Goal: Task Accomplishment & Management: Use online tool/utility

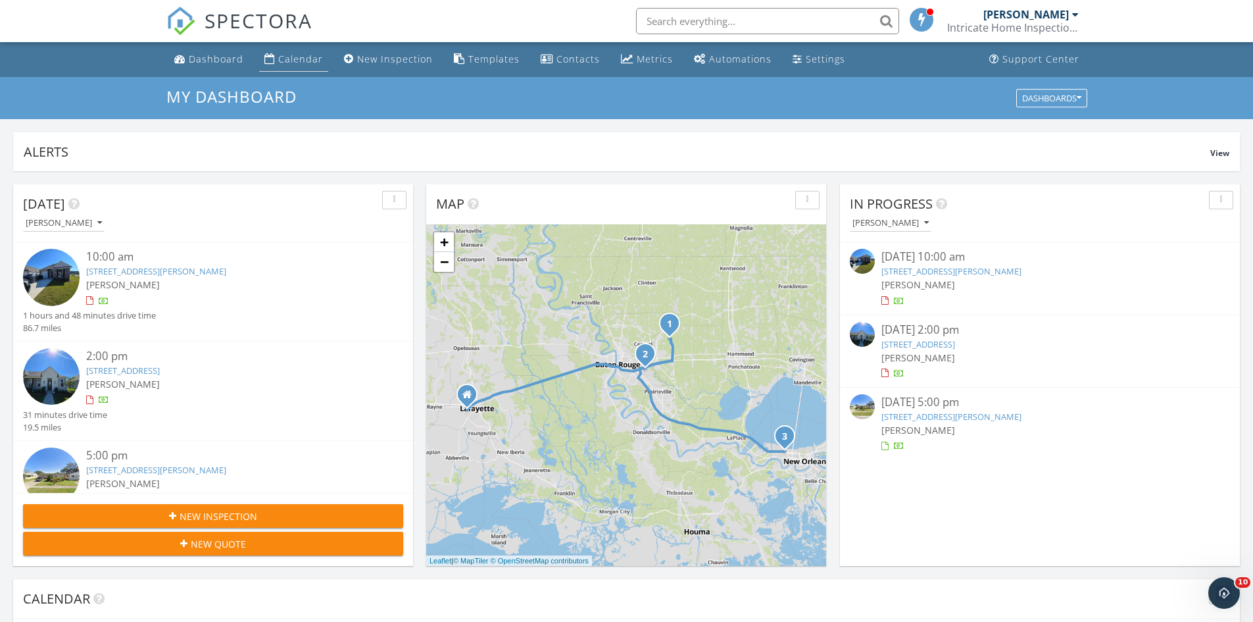
click at [301, 53] on link "Calendar" at bounding box center [293, 59] width 69 height 24
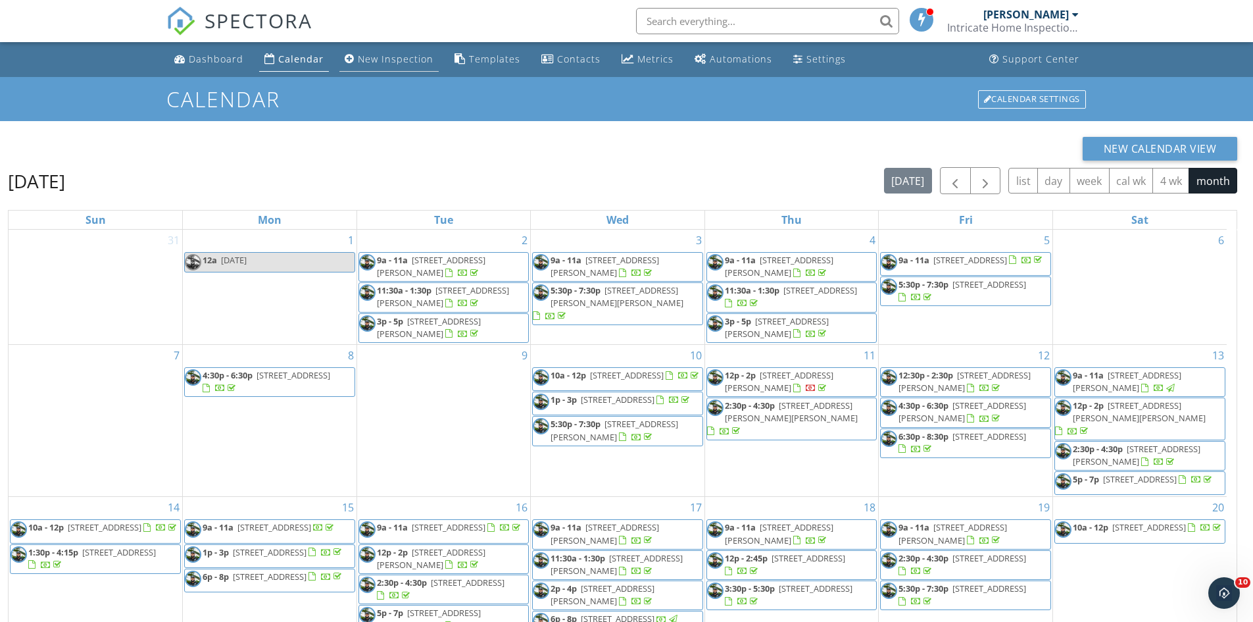
click at [372, 57] on div "New Inspection" at bounding box center [396, 59] width 76 height 13
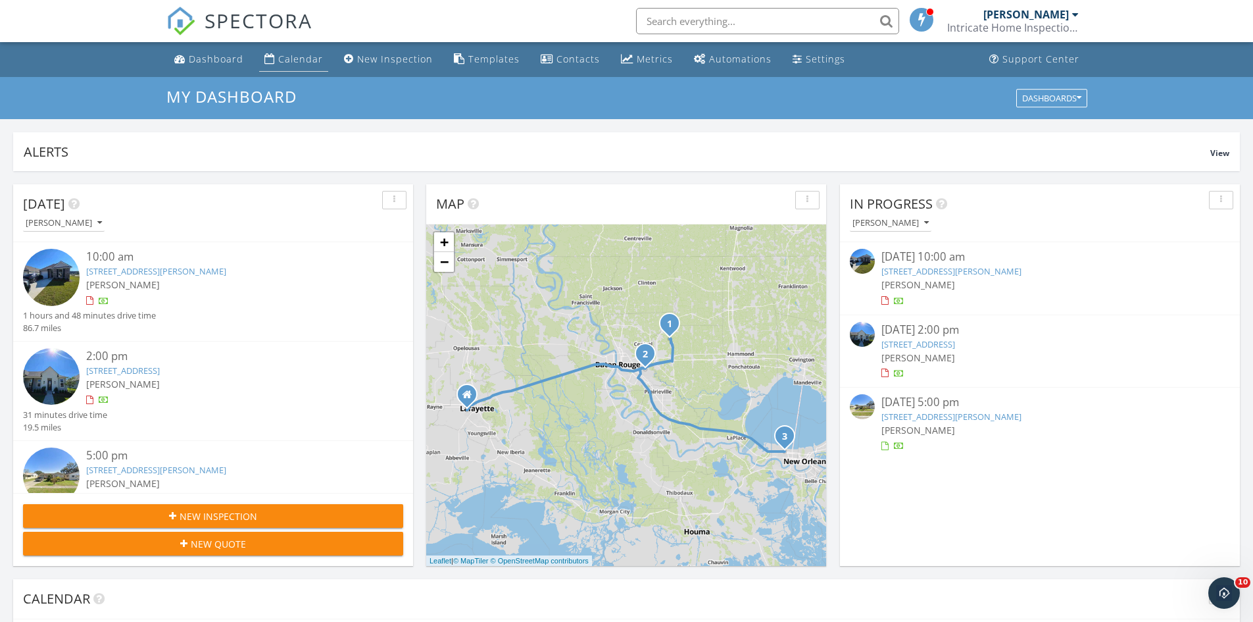
click at [309, 59] on div "Calendar" at bounding box center [300, 59] width 45 height 13
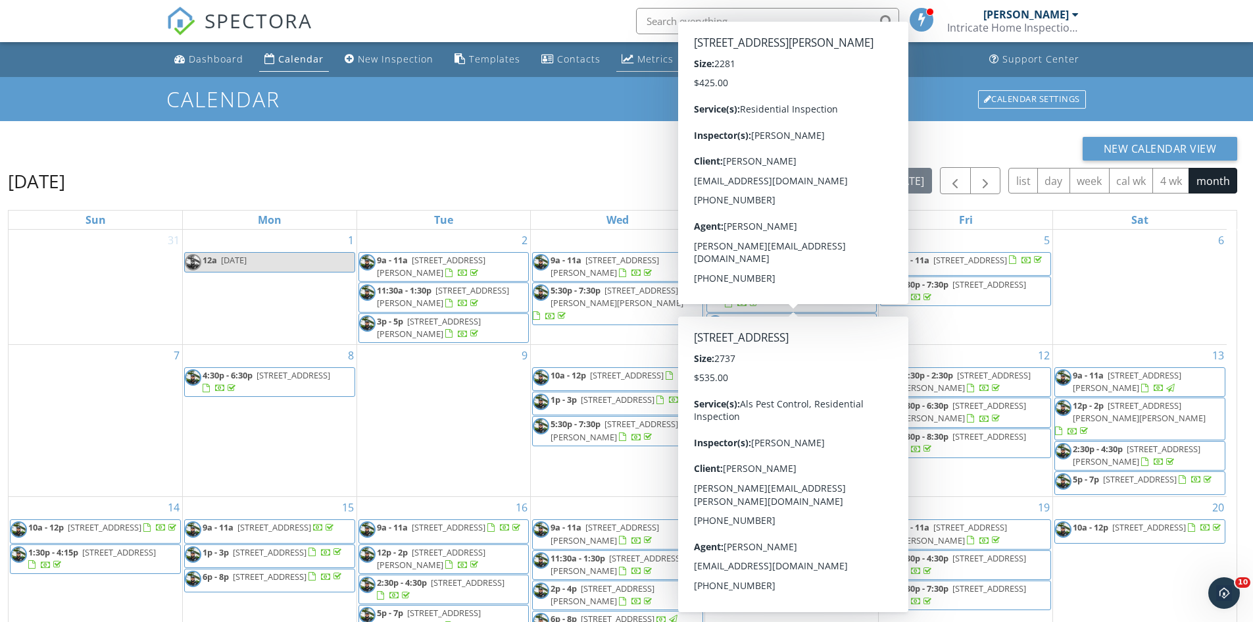
click at [631, 55] on link "Metrics" at bounding box center [647, 59] width 63 height 24
